Goal: Information Seeking & Learning: Learn about a topic

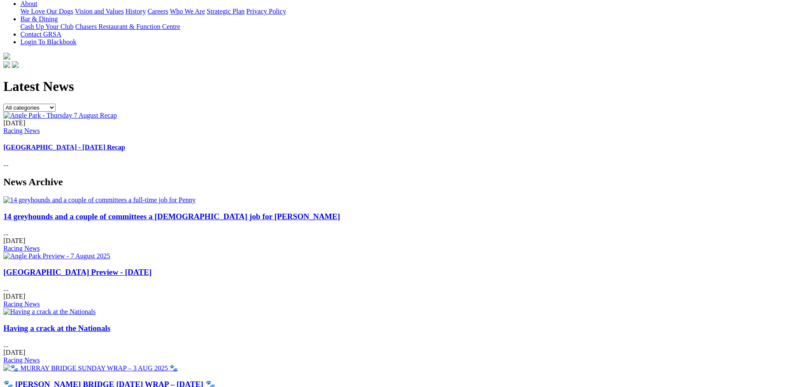
scroll to position [212, 0]
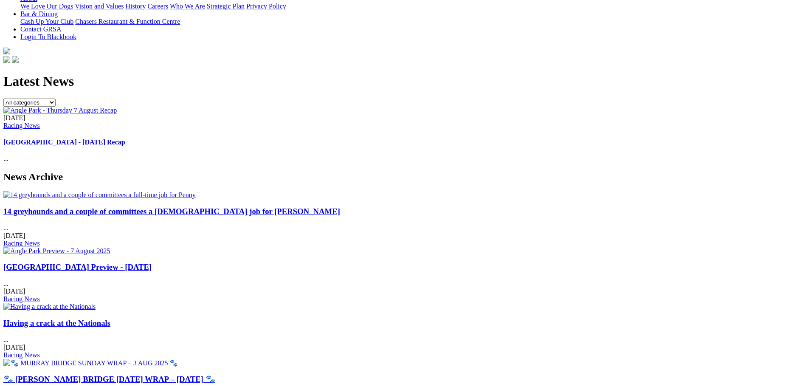
click at [181, 207] on div "14 greyhounds and a couple of committees a [DEMOGRAPHIC_DATA] job for [PERSON_N…" at bounding box center [403, 227] width 801 height 40
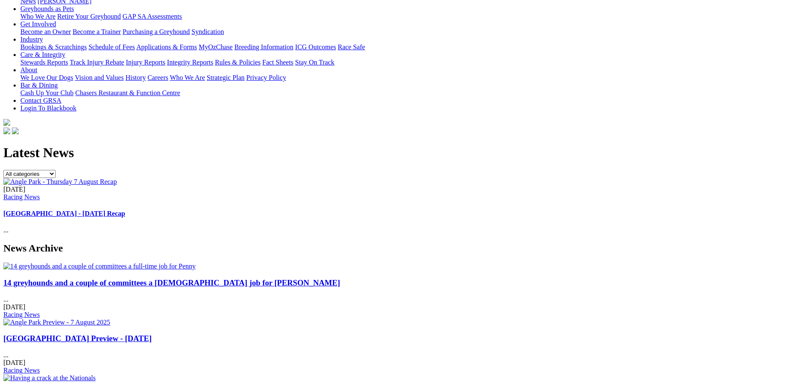
scroll to position [127, 0]
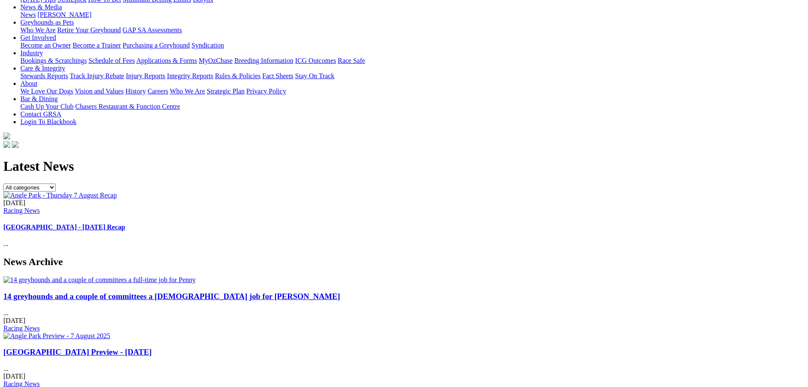
drag, startPoint x: 172, startPoint y: 219, endPoint x: 173, endPoint y: 207, distance: 11.5
click at [172, 276] on img at bounding box center [99, 280] width 192 height 8
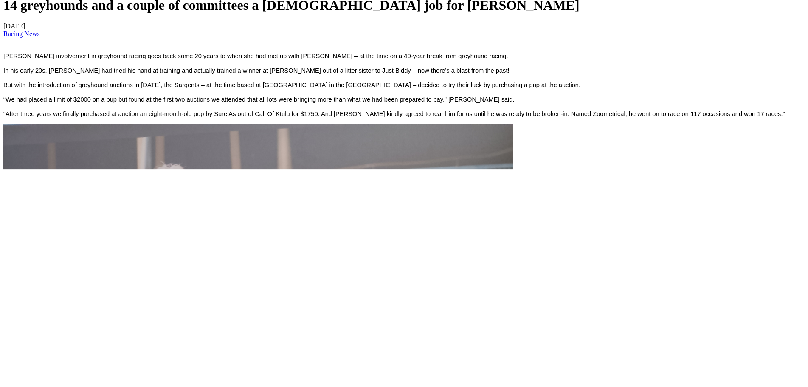
scroll to position [312, 0]
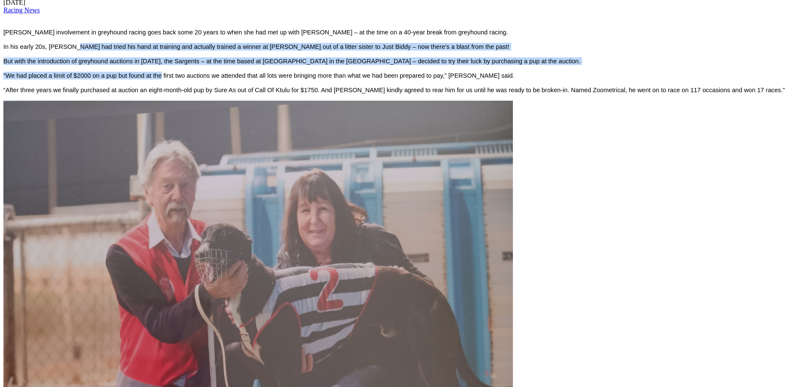
drag, startPoint x: 189, startPoint y: 59, endPoint x: 272, endPoint y: 82, distance: 85.8
click at [272, 82] on div "14 greyhounds and a couple of committees a [DEMOGRAPHIC_DATA] job for [PERSON_N…" at bounding box center [403, 308] width 801 height 669
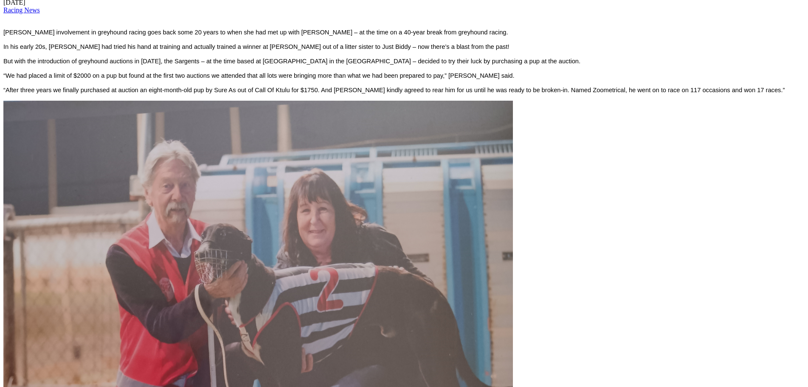
click at [371, 91] on div "14 greyhounds and a couple of committees a [DEMOGRAPHIC_DATA] job for [PERSON_N…" at bounding box center [403, 308] width 801 height 669
